Goal: Navigation & Orientation: Find specific page/section

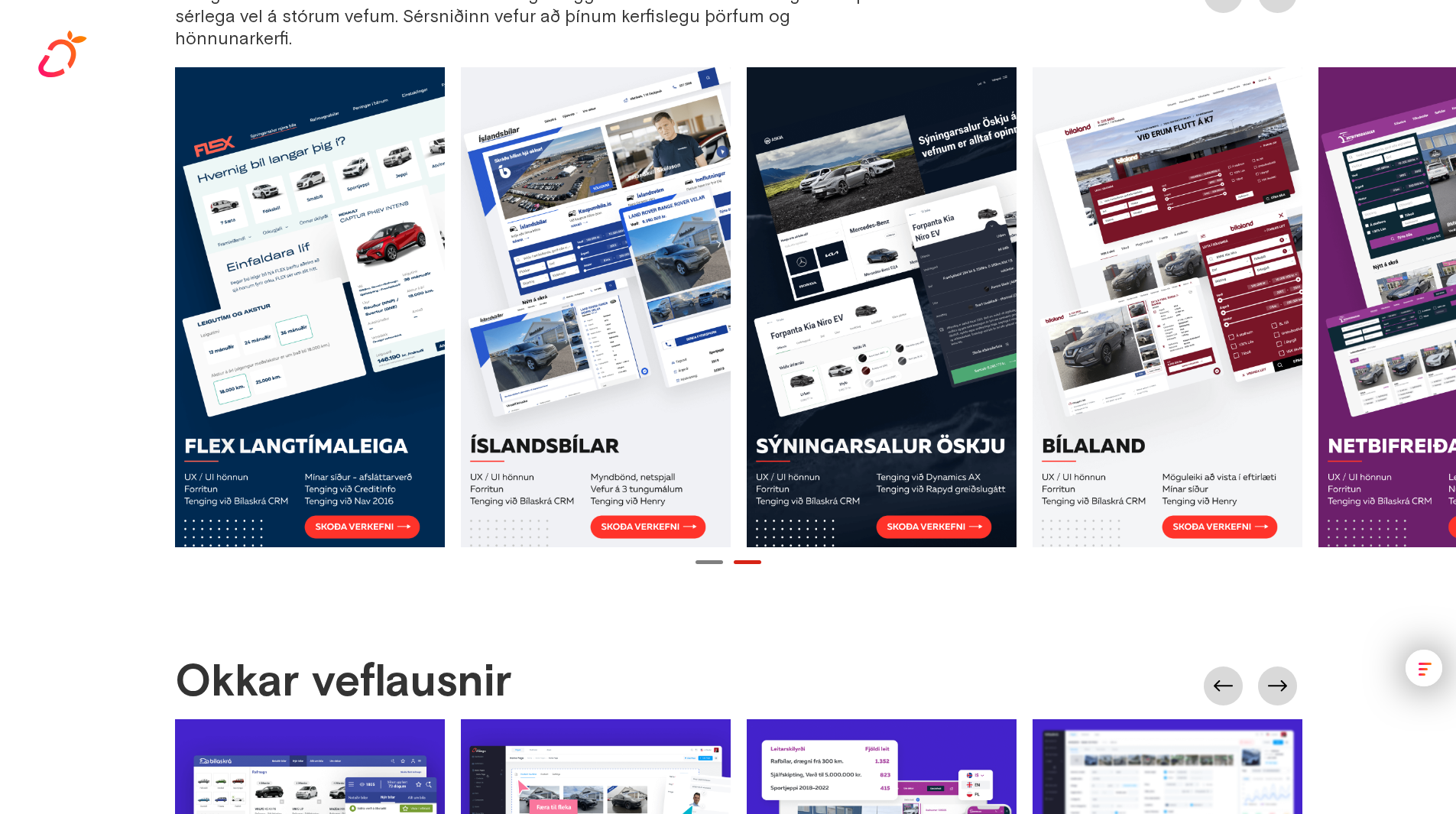
scroll to position [0, 143]
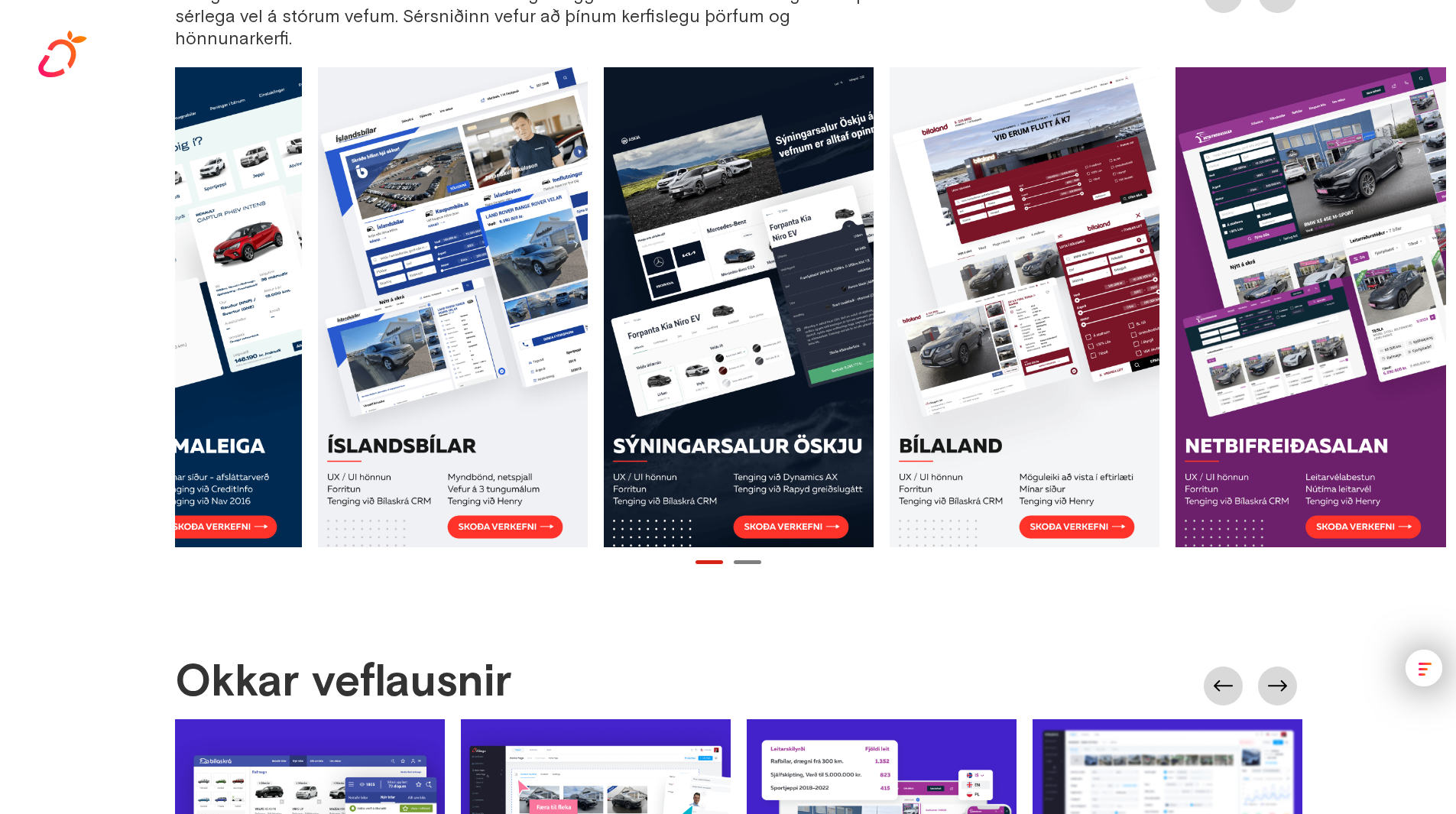
drag, startPoint x: 1360, startPoint y: 412, endPoint x: 901, endPoint y: 409, distance: 459.0
click at [902, 409] on div at bounding box center [747, 307] width 1429 height 480
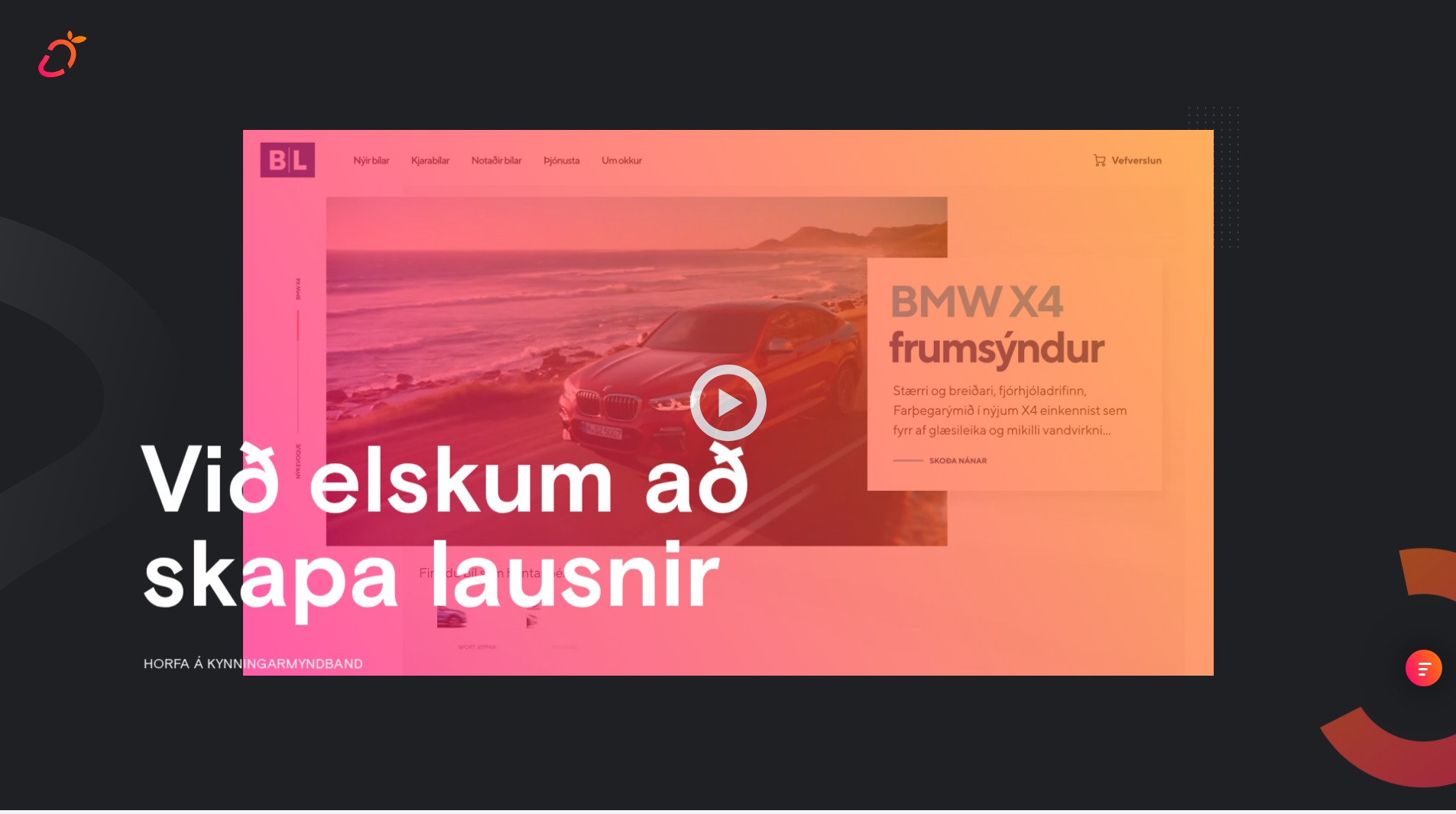
scroll to position [0, 0]
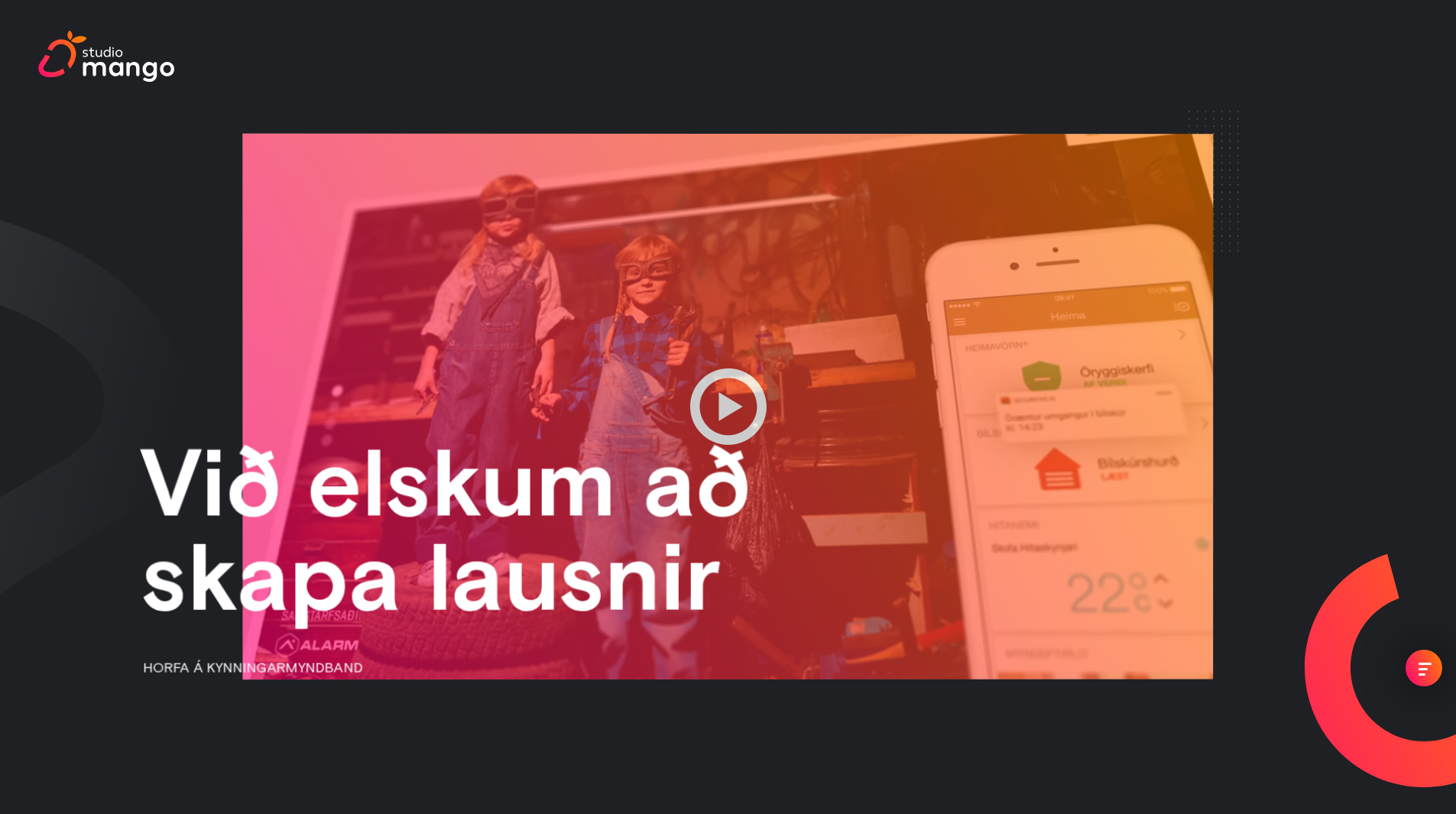
click at [720, 405] on div at bounding box center [727, 407] width 970 height 546
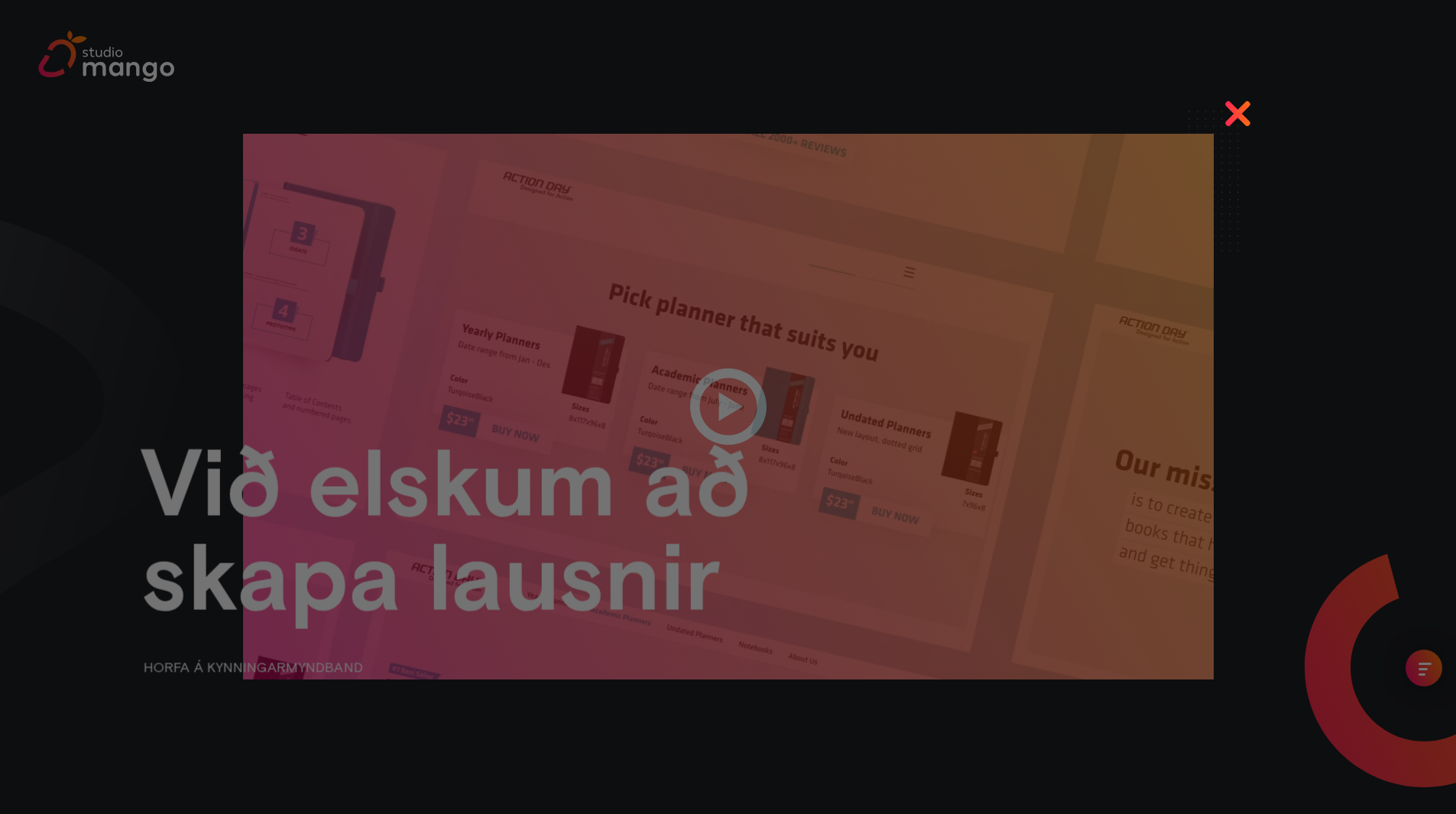
click at [1238, 109] on div at bounding box center [728, 407] width 1456 height 814
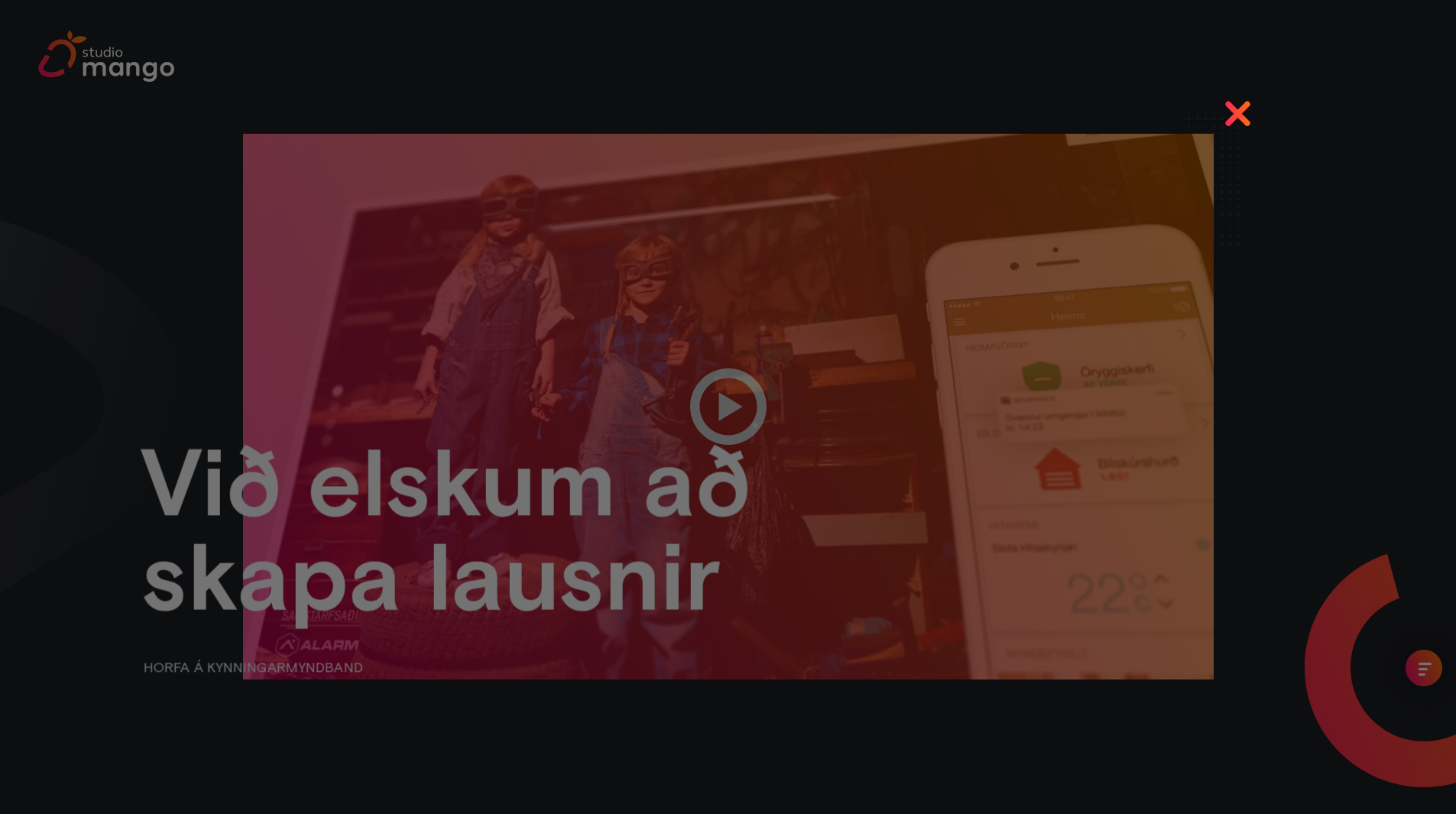
click at [1245, 109] on div at bounding box center [728, 407] width 1456 height 814
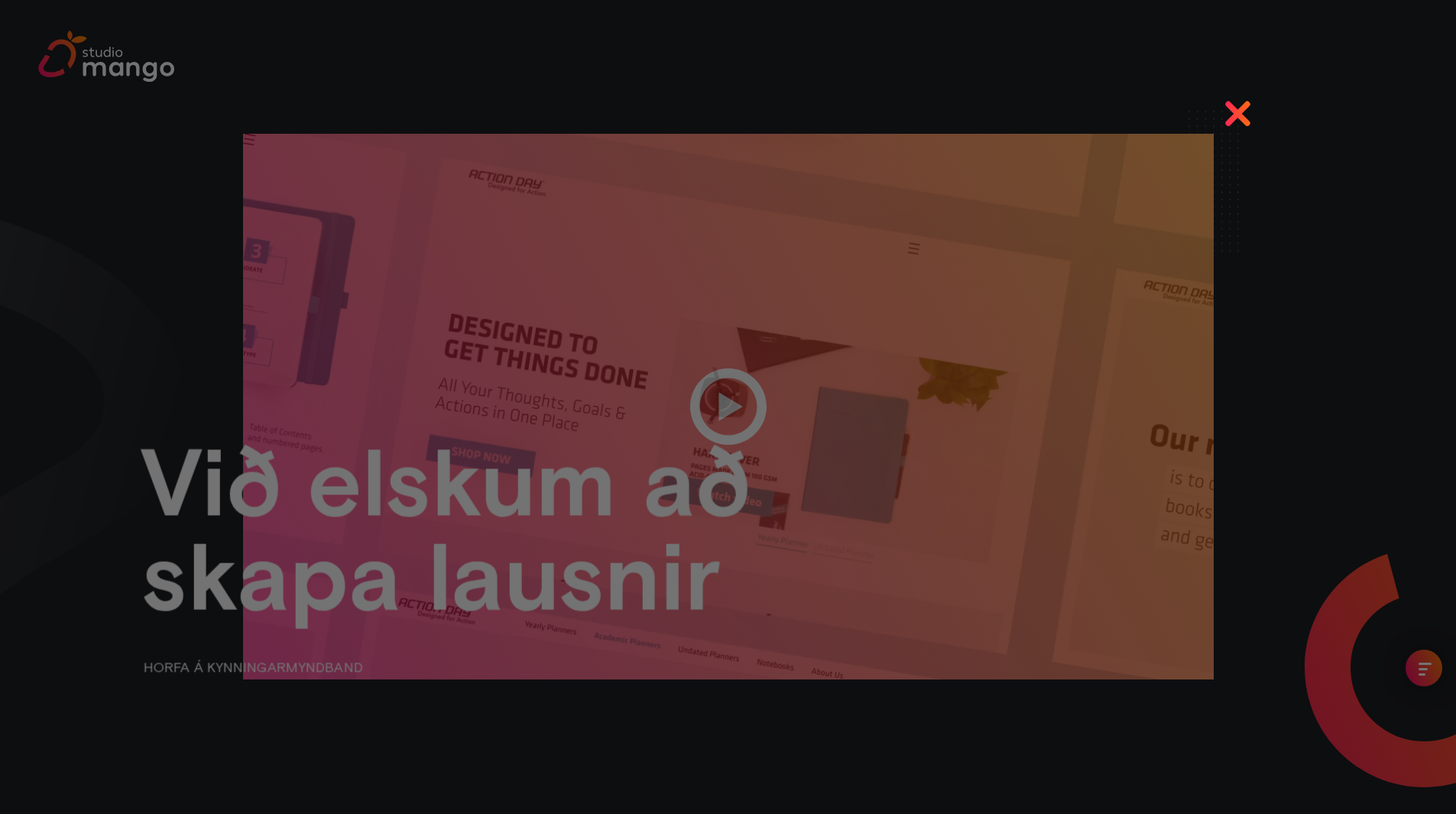
click at [1416, 670] on div at bounding box center [728, 407] width 1456 height 814
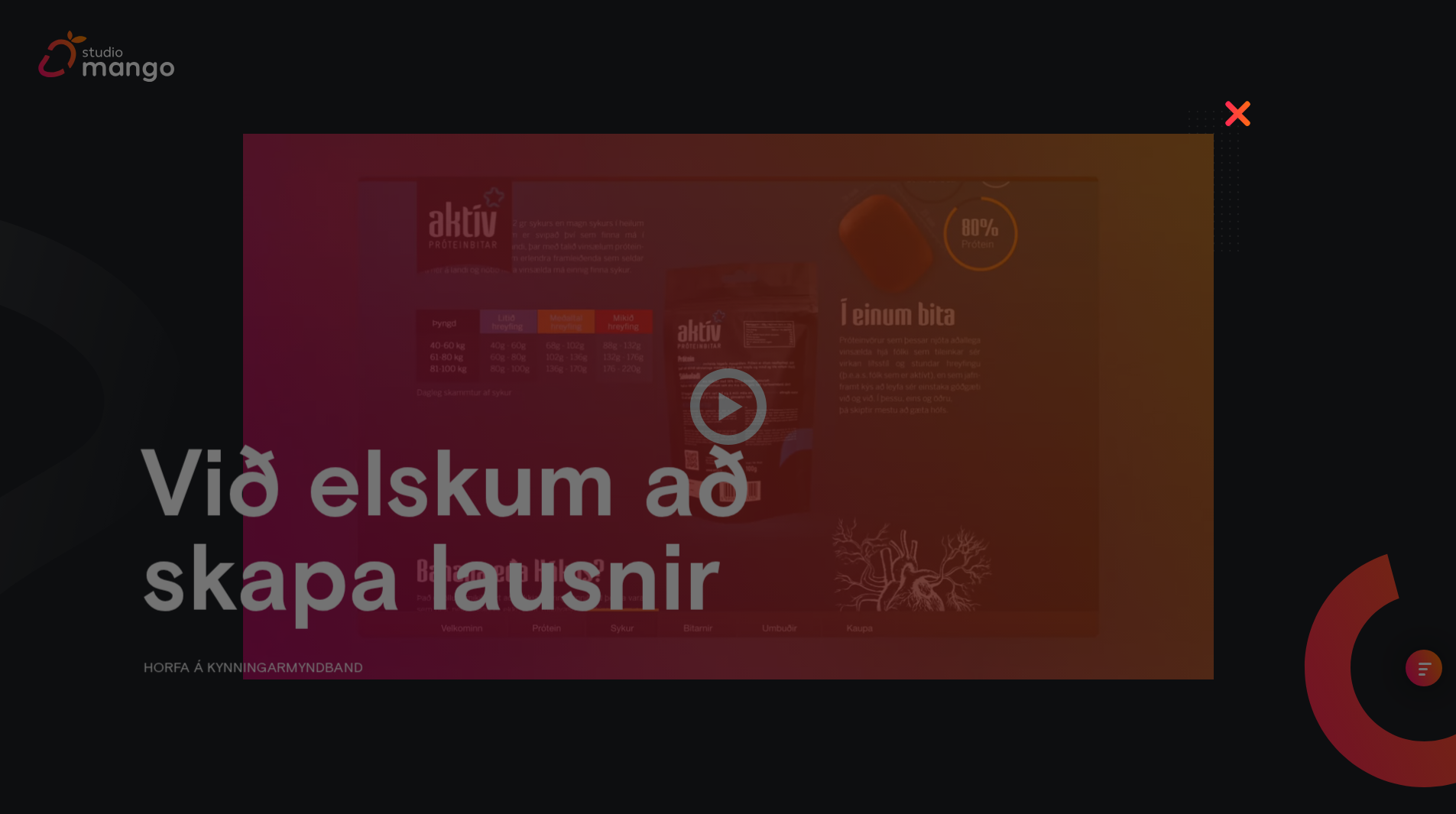
click at [1242, 115] on div at bounding box center [728, 407] width 1456 height 814
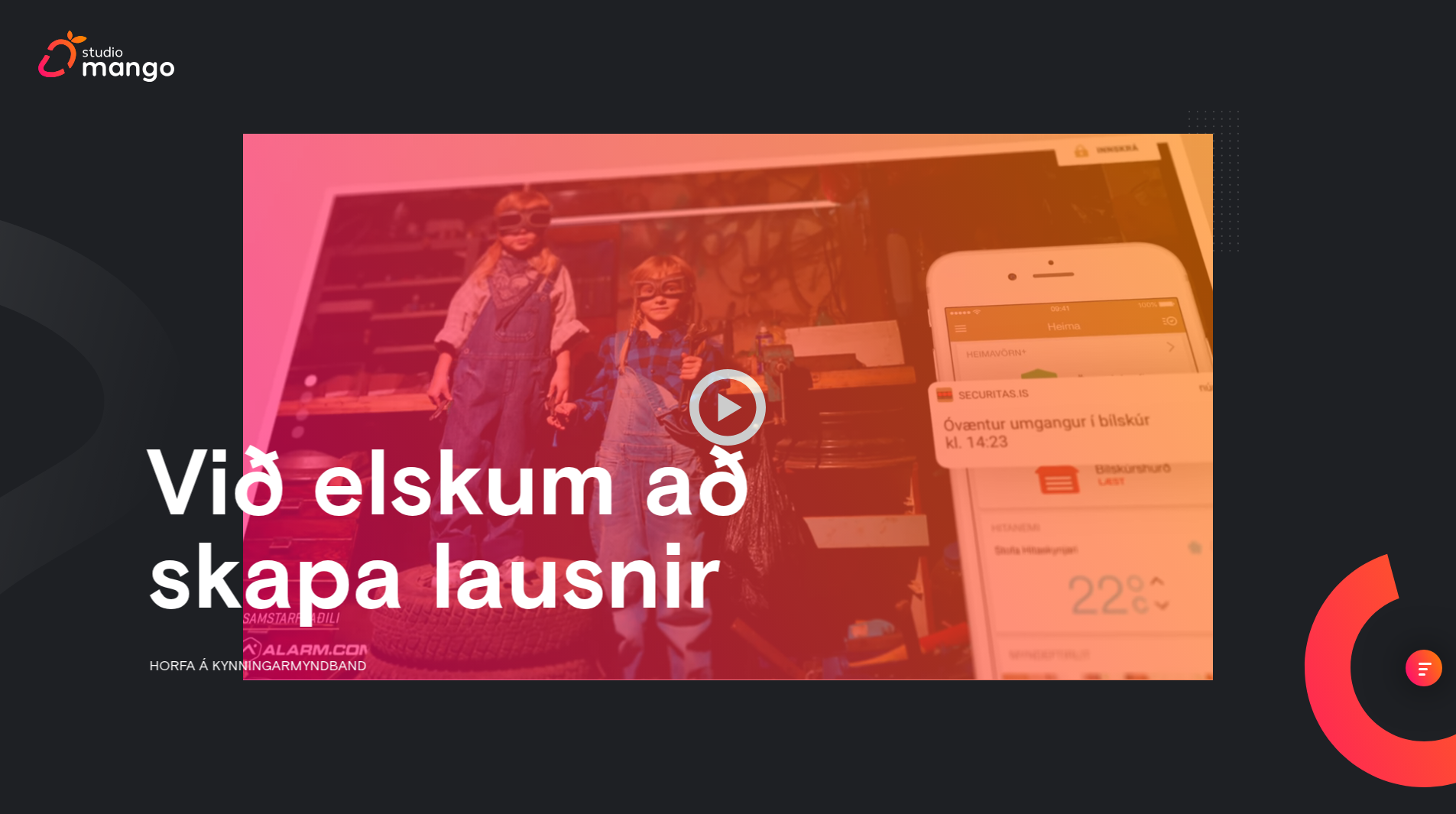
click at [1411, 672] on div "menu" at bounding box center [1423, 668] width 37 height 37
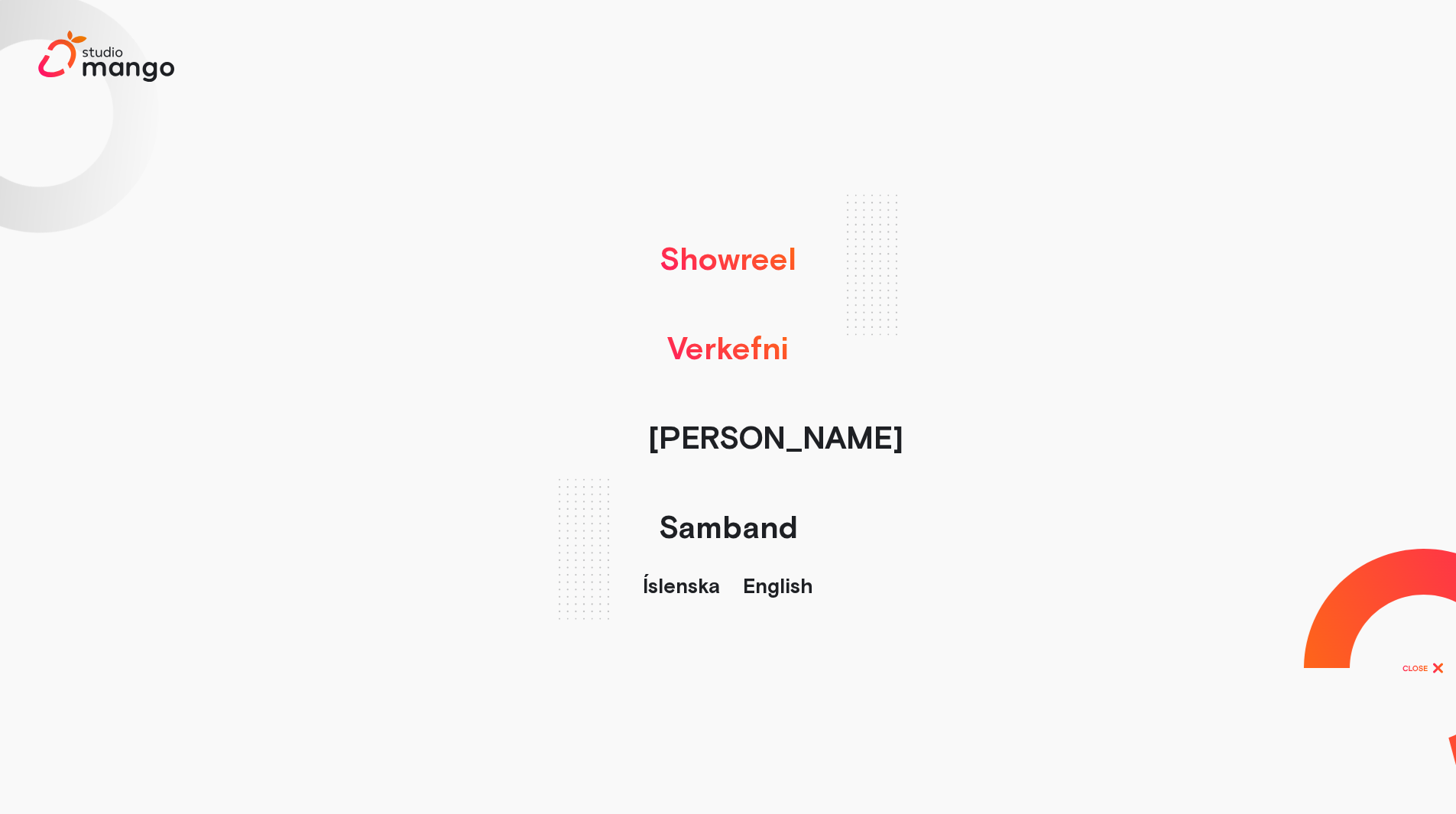
click at [725, 352] on link "Verkefni" at bounding box center [728, 348] width 137 height 90
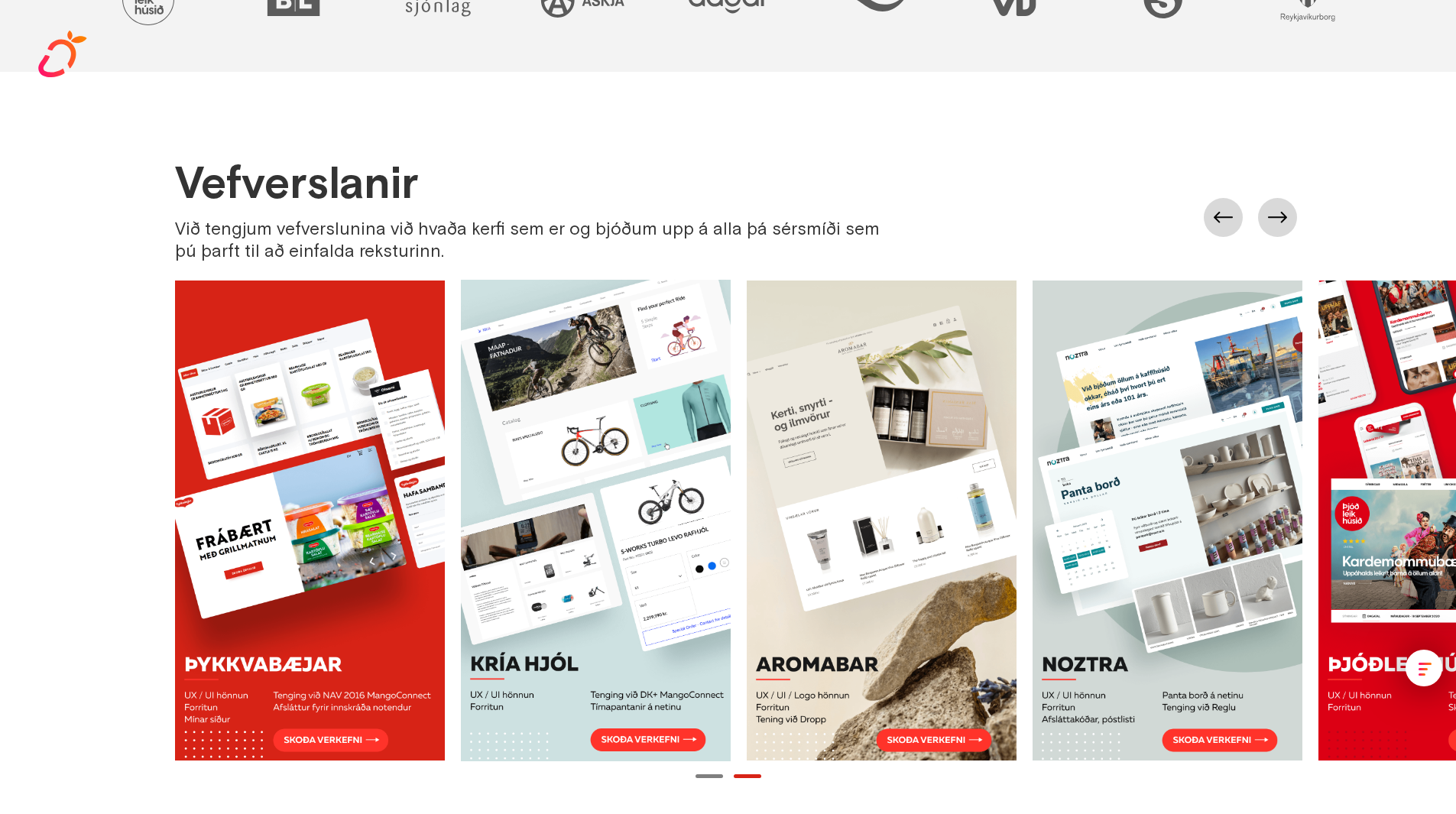
scroll to position [588, 0]
